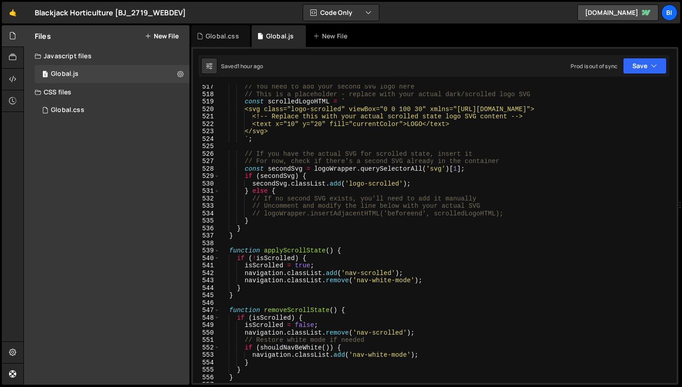
scroll to position [1083, 0]
click at [342, 177] on div "// You need to add your second SVG logo here // This is a placeholder - replace…" at bounding box center [447, 239] width 454 height 313
type textarea "if (secondSvg) {"
click at [223, 41] on div "Global.css" at bounding box center [220, 36] width 59 height 22
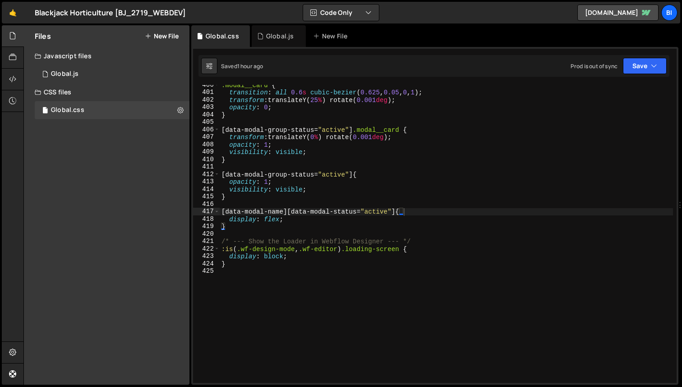
click at [348, 171] on div ".modal__card { transition : all 0.6 s cubic-bezier ( 0.625 , 0.05 , 0 , 1 ) ; t…" at bounding box center [447, 237] width 454 height 313
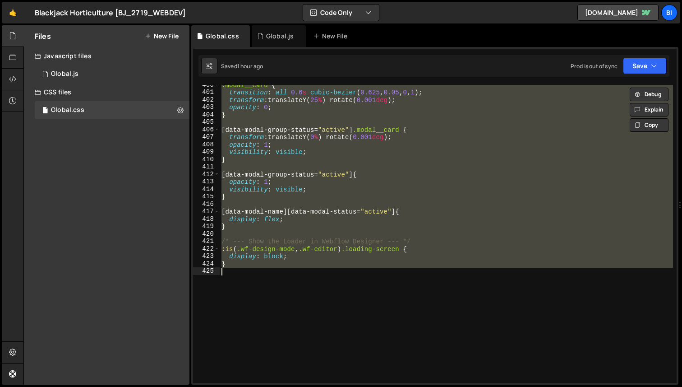
click at [421, 181] on div ".modal__card { transition : all 0.6 s cubic-bezier ( 0.625 , 0.05 , 0 , 1 ) ; t…" at bounding box center [447, 234] width 454 height 298
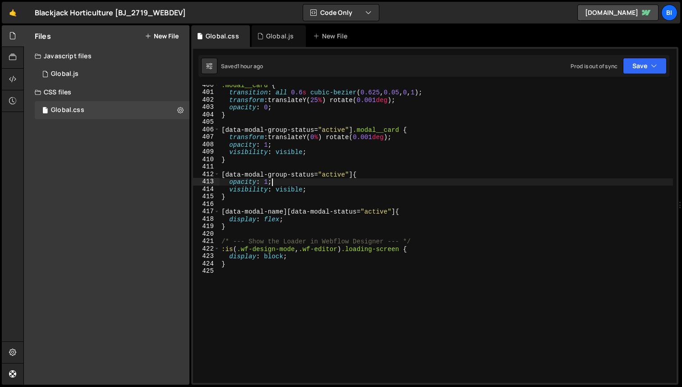
click at [288, 99] on div ".modal__card { transition : all 0.6 s cubic-bezier ( 0.625 , 0.05 , 0 , 1 ) ; t…" at bounding box center [447, 237] width 454 height 313
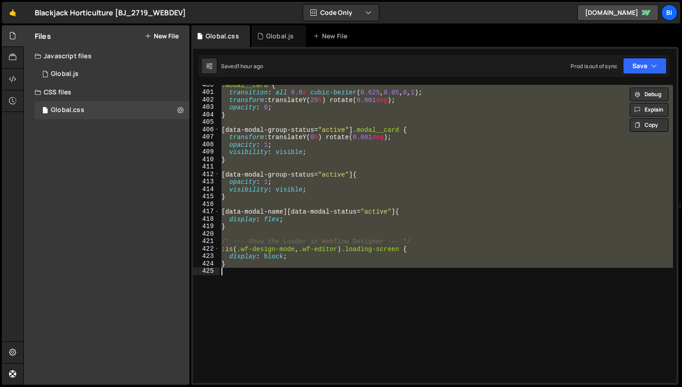
paste textarea
type textarea "}"
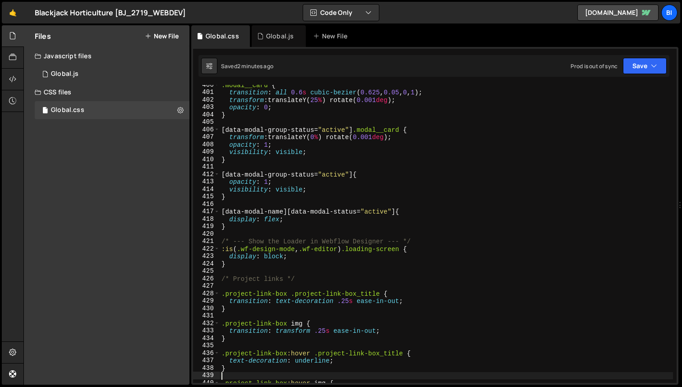
click at [301, 202] on div ".modal__card { transition : all 0.6 s cubic-bezier ( 0.625 , 0.05 , 0 , 1 ) ; t…" at bounding box center [447, 237] width 454 height 313
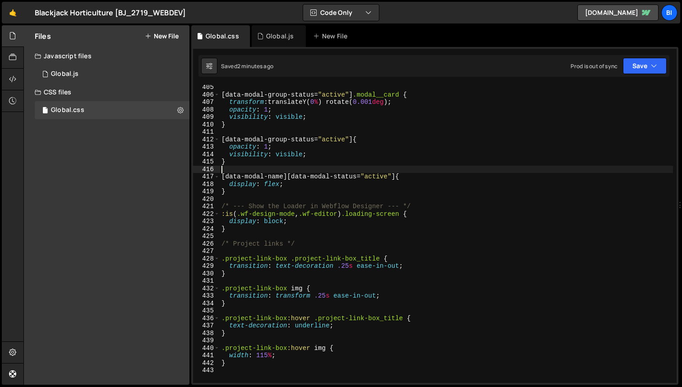
scroll to position [3010, 0]
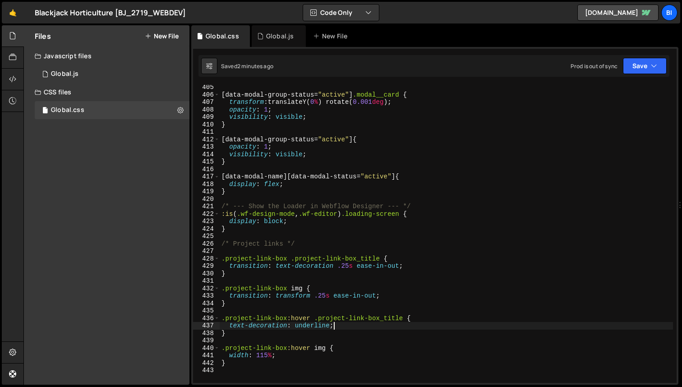
click at [343, 325] on div "[ data-modal-group-status = " active " ] .modal__card { transform : translateY(…" at bounding box center [447, 239] width 454 height 313
click at [263, 163] on div "[ data-modal-group-status = " active " ] .modal__card { transform : translateY(…" at bounding box center [447, 239] width 454 height 313
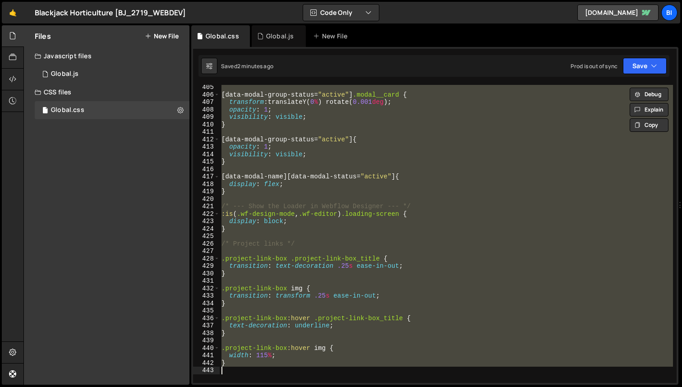
paste textarea
type textarea "}"
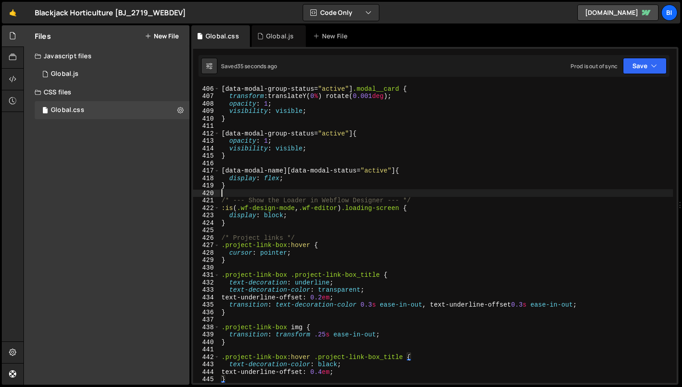
click at [343, 195] on div "[ data-modal-group-status = " active " ] .modal__card { transform : translateY(…" at bounding box center [447, 241] width 454 height 313
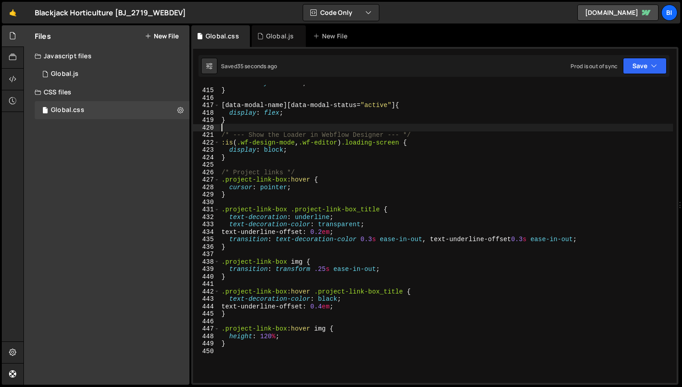
scroll to position [3085, 0]
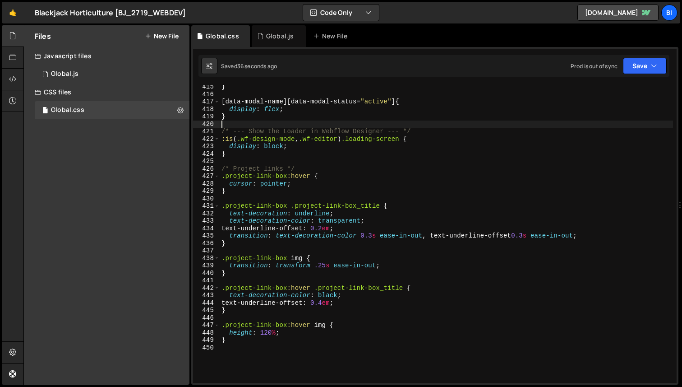
click at [280, 356] on div "} [ data-modal-name ][ data-modal-status = " active " ] { display : flex ; } /*…" at bounding box center [447, 239] width 454 height 313
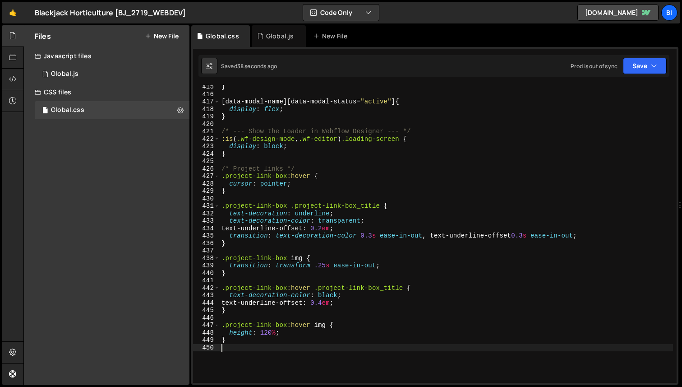
click at [313, 151] on div "} [ data-modal-name ][ data-modal-status = " active " ] { display : flex ; } /*…" at bounding box center [447, 239] width 454 height 313
type textarea "}"
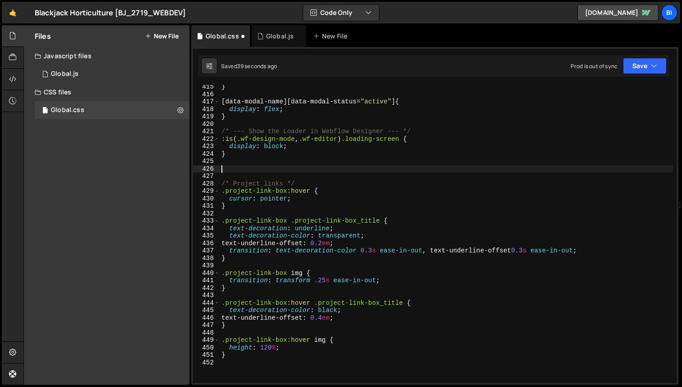
paste textarea "}"
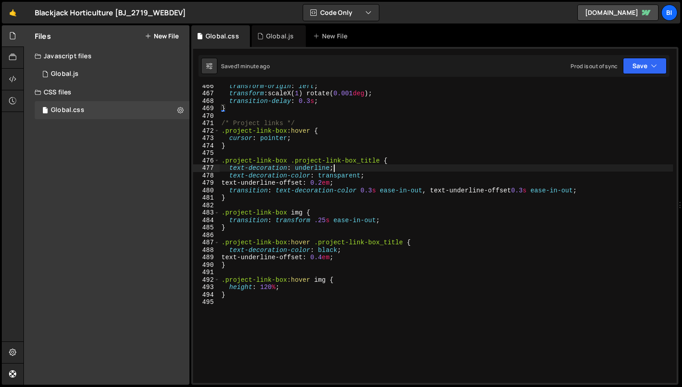
click at [348, 170] on div "transform-origin : left ; transform : scaleX( 1 ) rotate( 0.001 deg ) ; transit…" at bounding box center [447, 238] width 454 height 313
type textarea "}"
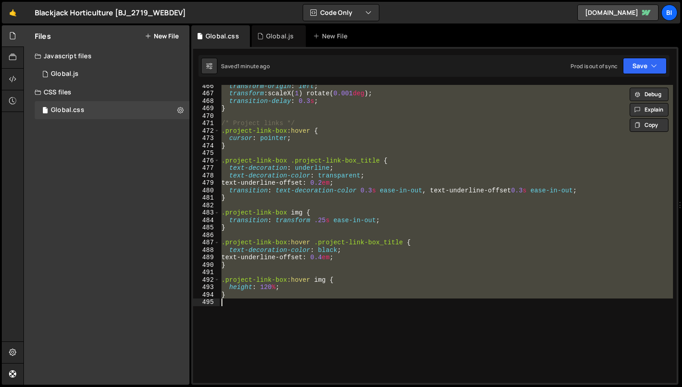
paste textarea
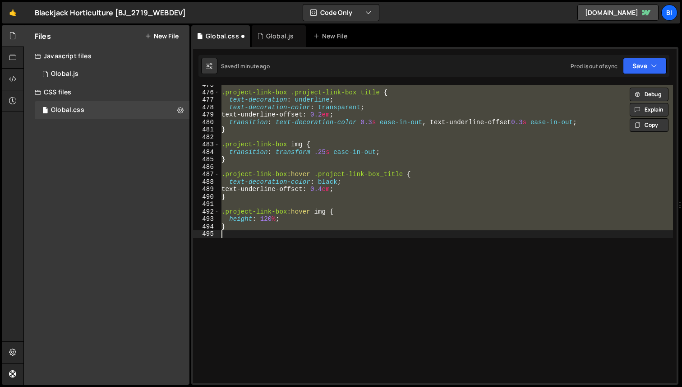
scroll to position [3534, 0]
click at [347, 189] on div ".project-link-box .project-link-box_title { text-decoration : underline ; text-…" at bounding box center [447, 234] width 454 height 298
click at [316, 181] on div ".project-link-box .project-link-box_title { text-decoration : underline ; text-…" at bounding box center [447, 234] width 454 height 298
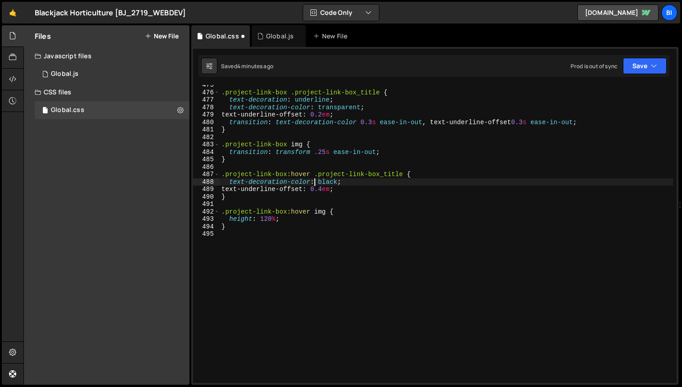
click at [301, 145] on div ".project-link-box .project-link-box_title { text-decoration : underline ; text-…" at bounding box center [447, 237] width 454 height 313
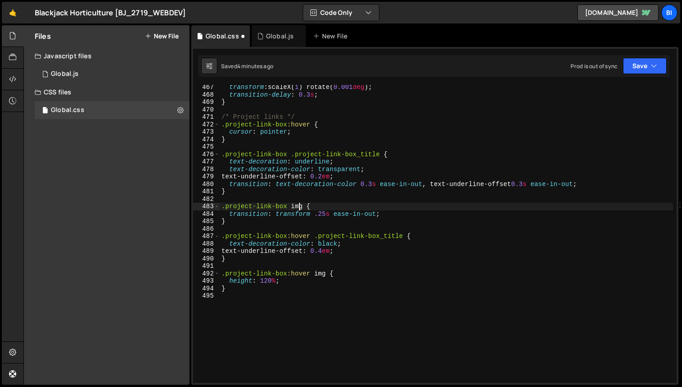
scroll to position [3445, 0]
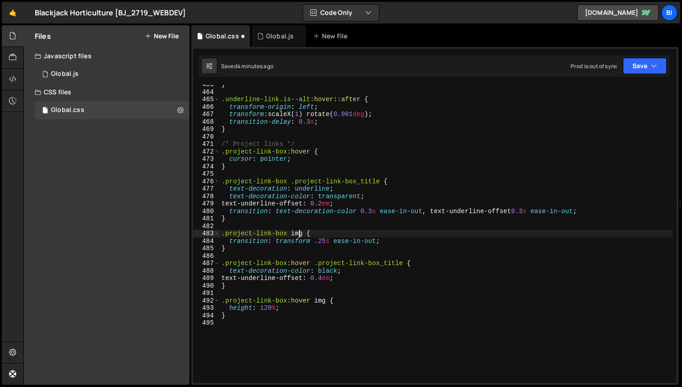
type textarea "}"
paste textarea
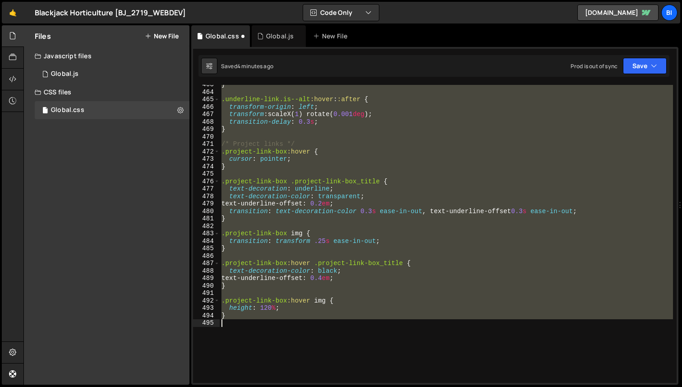
scroll to position [3456, 0]
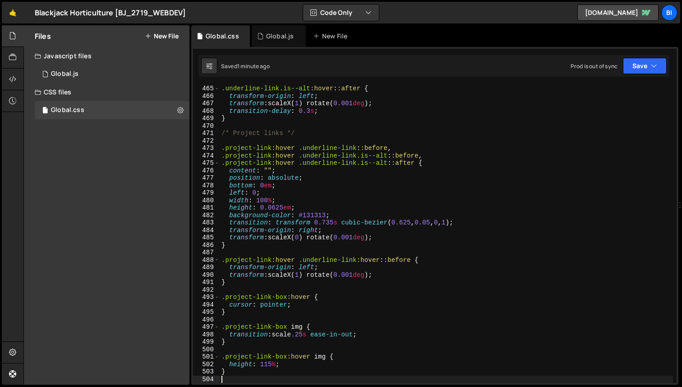
click at [327, 196] on div ".underline-link.is--alt :hover : :after { transform-origin : left ; transform :…" at bounding box center [447, 241] width 454 height 313
type textarea "}"
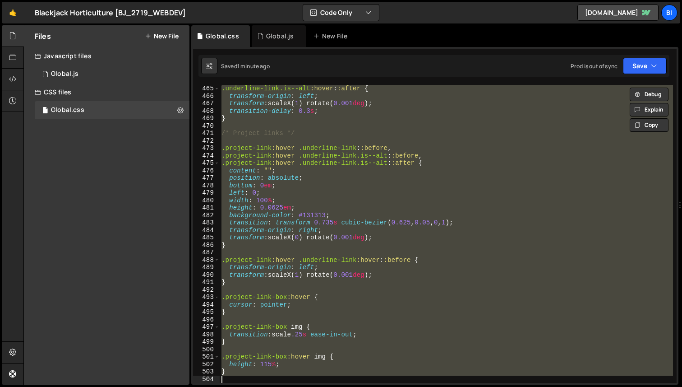
paste textarea
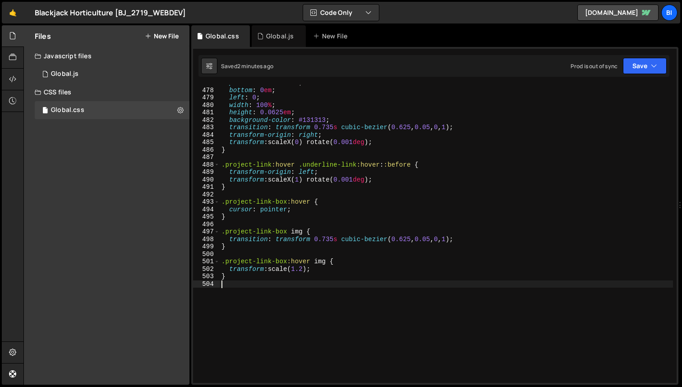
scroll to position [3551, 0]
click at [307, 272] on div "position : absolute ; bottom : 0 em ; left : 0 ; width : 100 % ; height : 0.062…" at bounding box center [447, 235] width 454 height 313
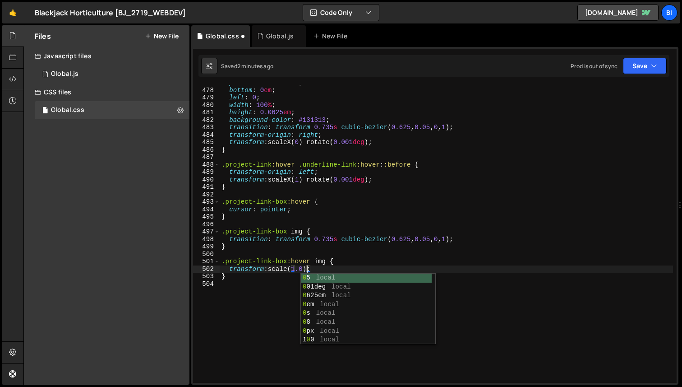
scroll to position [0, 6]
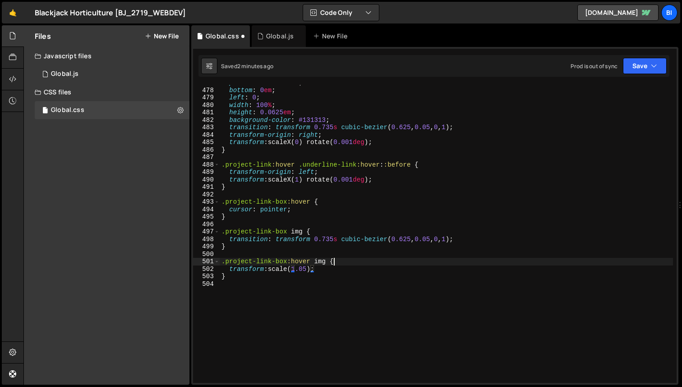
click at [376, 263] on div "position : absolute ; bottom : 0 em ; left : 0 ; width : 100 % ; height : 0.062…" at bounding box center [447, 235] width 454 height 313
click at [309, 269] on div "position : absolute ; bottom : 0 em ; left : 0 ; width : 100 % ; height : 0.062…" at bounding box center [447, 235] width 454 height 313
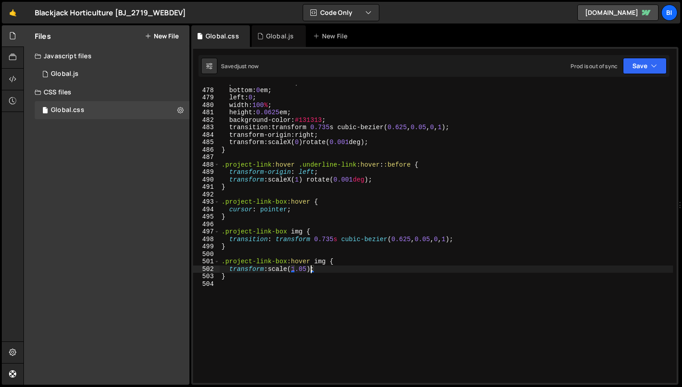
click at [357, 261] on div "position : absolute ; bottom : 0 em ; left : 0 ; width : 100 % ; height : 0.062…" at bounding box center [447, 235] width 454 height 313
type textarea ".project-link-box:hover img {"
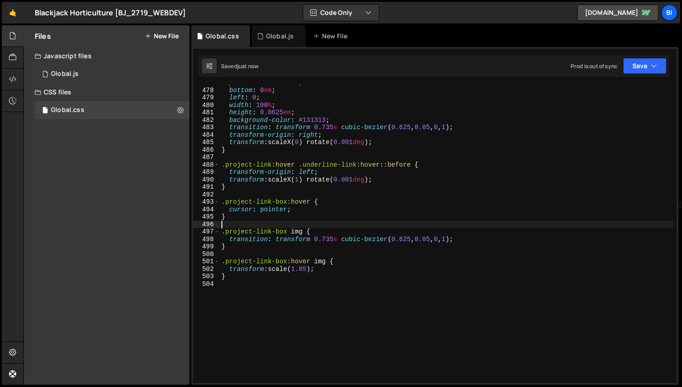
click at [312, 225] on div "position : absolute ; bottom : 0 em ; left : 0 ; width : 100 % ; height : 0.062…" at bounding box center [447, 235] width 454 height 313
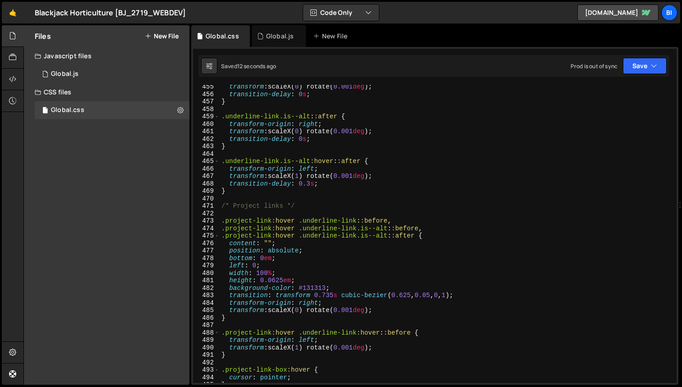
scroll to position [3383, 0]
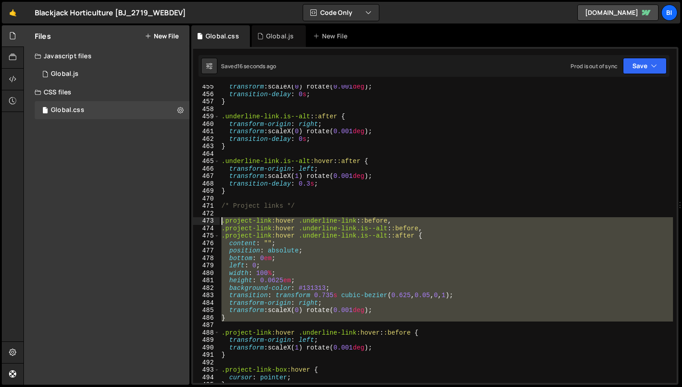
drag, startPoint x: 245, startPoint y: 322, endPoint x: 192, endPoint y: 221, distance: 114.1
click at [192, 221] on div "1 Type cmd + s to save your Javascript file. הההההההההההההההההההההההההההההההההה…" at bounding box center [434, 216] width 487 height 338
type textarea ".project-link:hover .underline-link::before, .project-link:hover .underline-lin…"
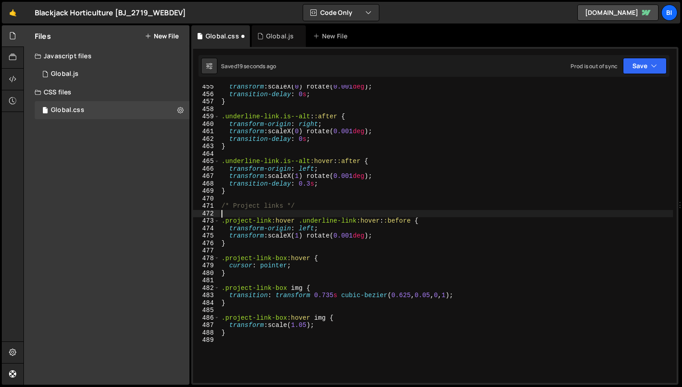
click at [313, 269] on div "transform : scaleX( 0 ) rotate( 0.001 deg ) ; transition-delay : 0 s ; } .under…" at bounding box center [447, 239] width 454 height 313
click at [308, 240] on div "transform : scaleX( 0 ) rotate( 0.001 deg ) ; transition-delay : 0 s ; } .under…" at bounding box center [447, 239] width 454 height 313
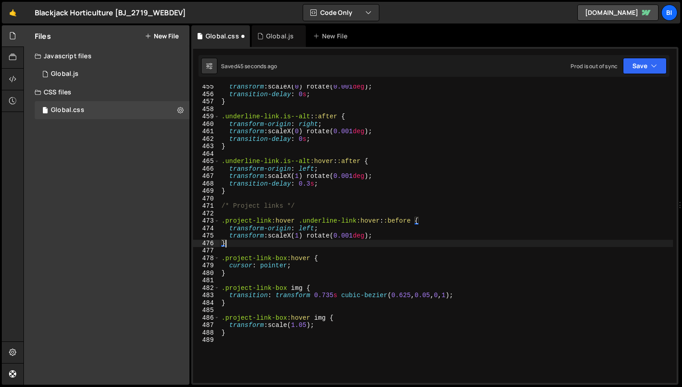
click at [307, 162] on div "transform : scaleX( 0 ) rotate( 0.001 deg ) ; transition-delay : 0 s ; } .under…" at bounding box center [447, 239] width 454 height 313
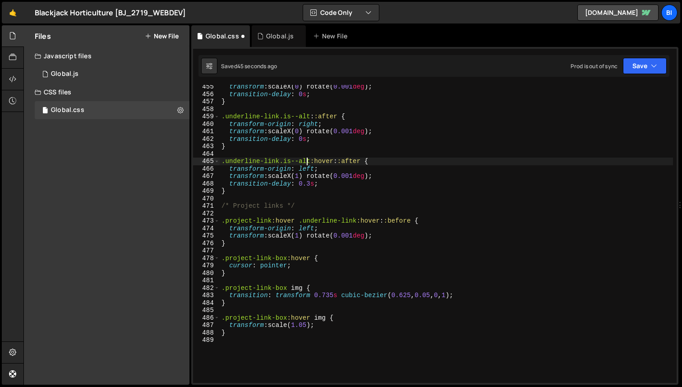
type textarea "}"
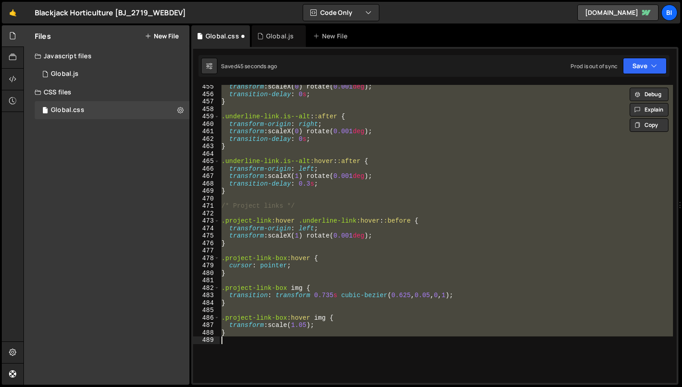
paste textarea
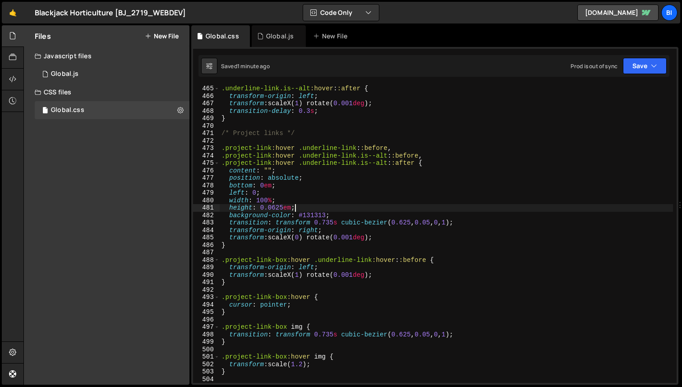
click at [355, 210] on div ".underline-link.is--alt :hover : :after { transform-origin : left ; transform :…" at bounding box center [447, 241] width 454 height 313
type textarea "}"
paste textarea
